Goal: Information Seeking & Learning: Check status

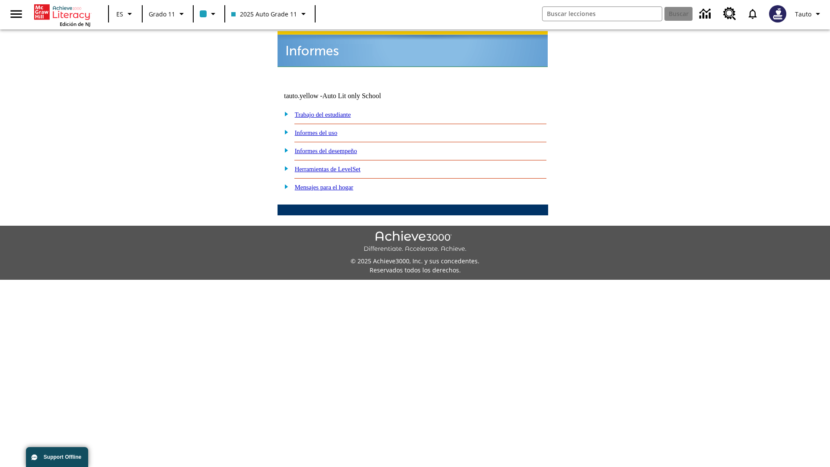
click at [323, 129] on link "Informes del uso" at bounding box center [316, 132] width 43 height 7
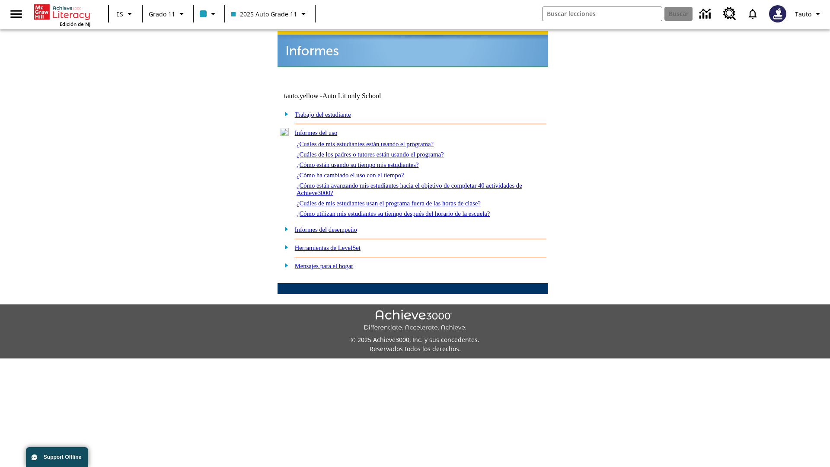
click at [377, 140] on link "¿Cuáles de mis estudiantes están usando el programa?" at bounding box center [365, 143] width 137 height 7
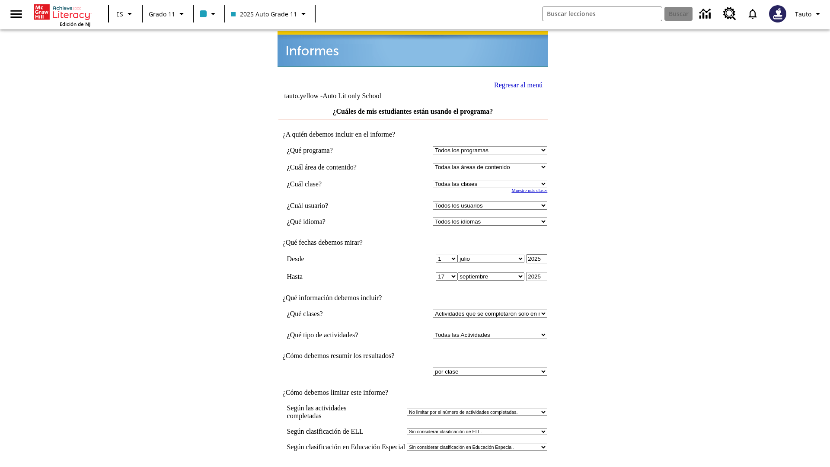
click at [516, 84] on link "Regresar al menú" at bounding box center [518, 84] width 48 height 7
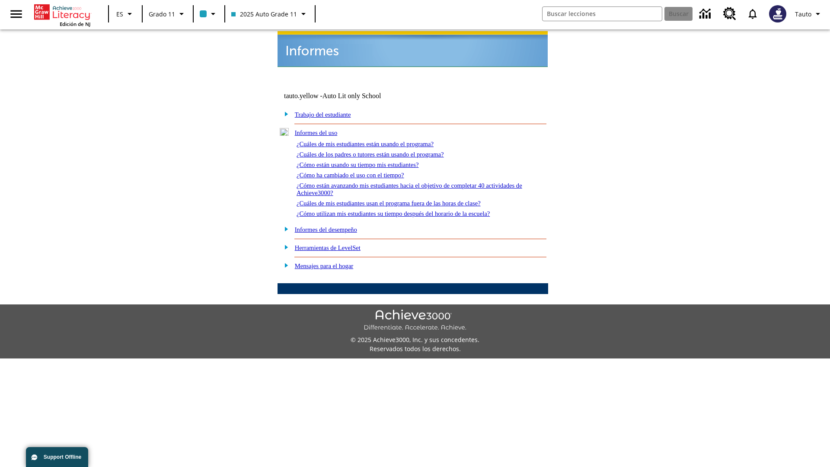
click at [368, 161] on link "¿Cómo están usando su tiempo mis estudiantes?" at bounding box center [358, 164] width 122 height 7
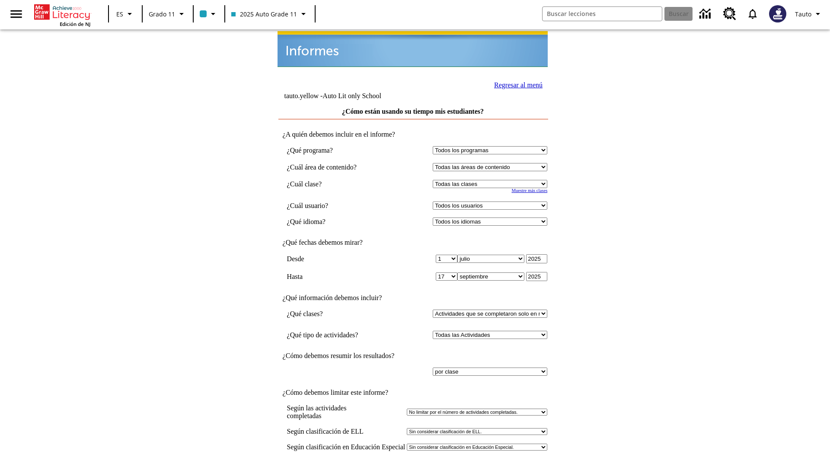
click at [413, 466] on input "Ver Informe" at bounding box center [413, 476] width 40 height 10
click at [516, 84] on link "Regresar al menú" at bounding box center [518, 84] width 48 height 7
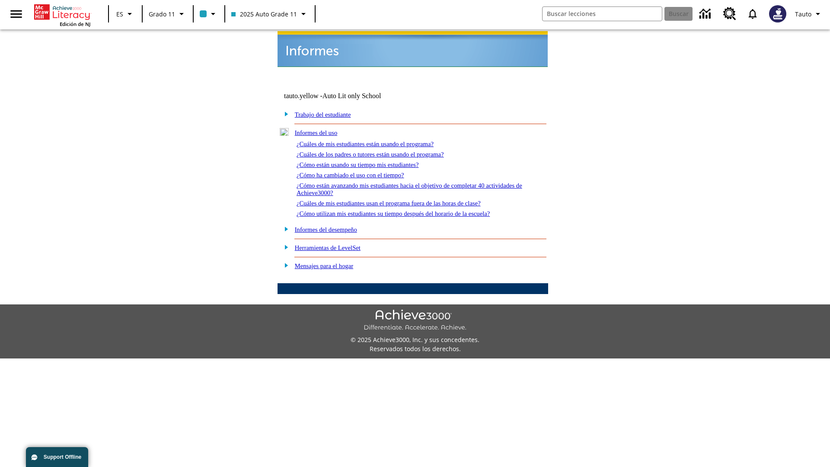
click at [408, 210] on link "¿Cómo utilizan mis estudiantes su tiempo después del horario de la escuela?" at bounding box center [393, 213] width 193 height 7
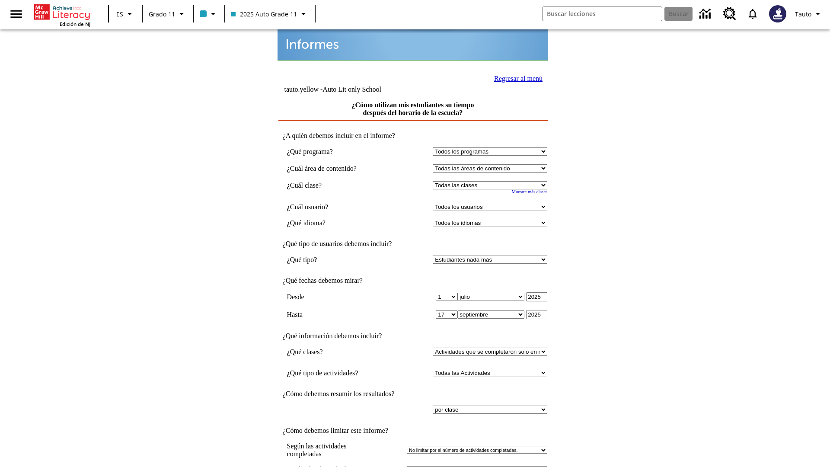
scroll to position [6, 0]
